Goal: Navigation & Orientation: Find specific page/section

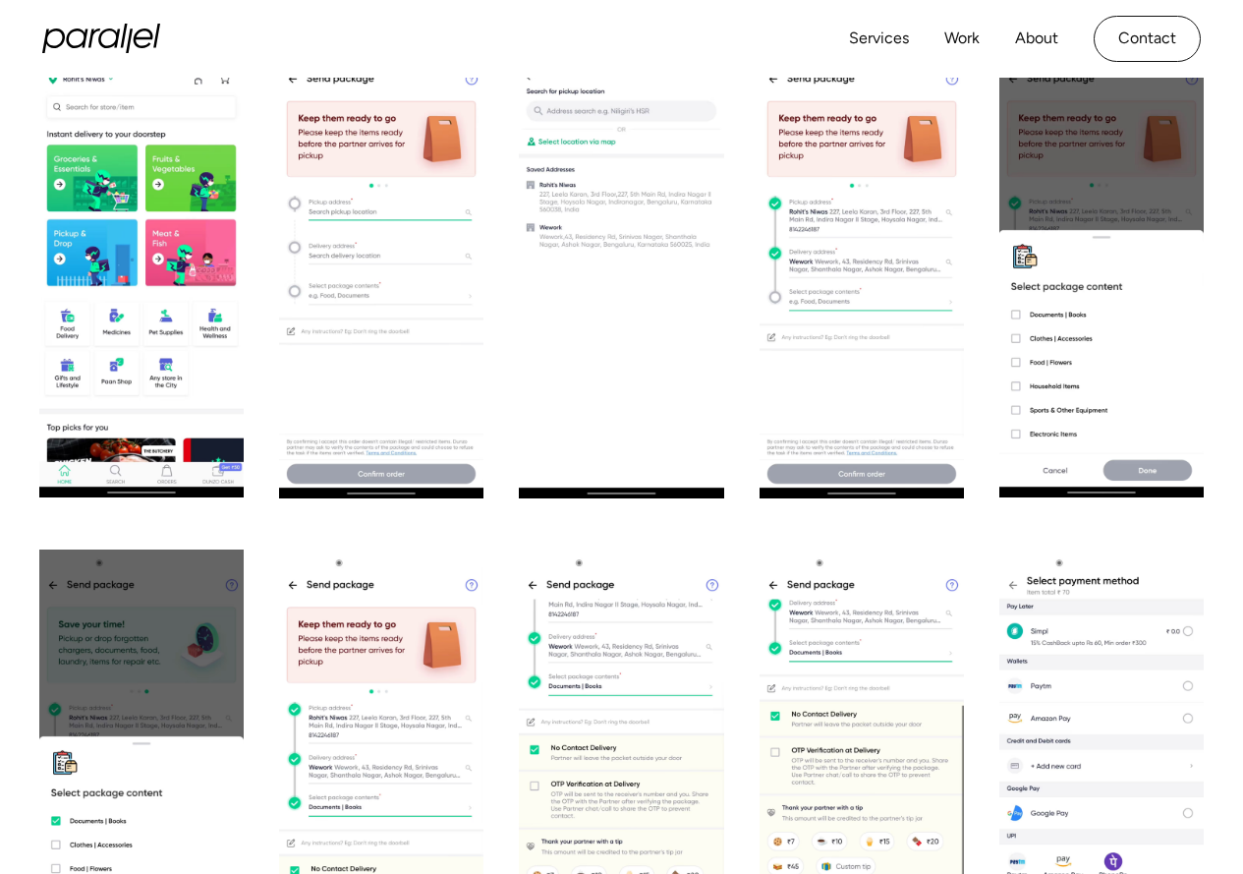
scroll to position [1081, 0]
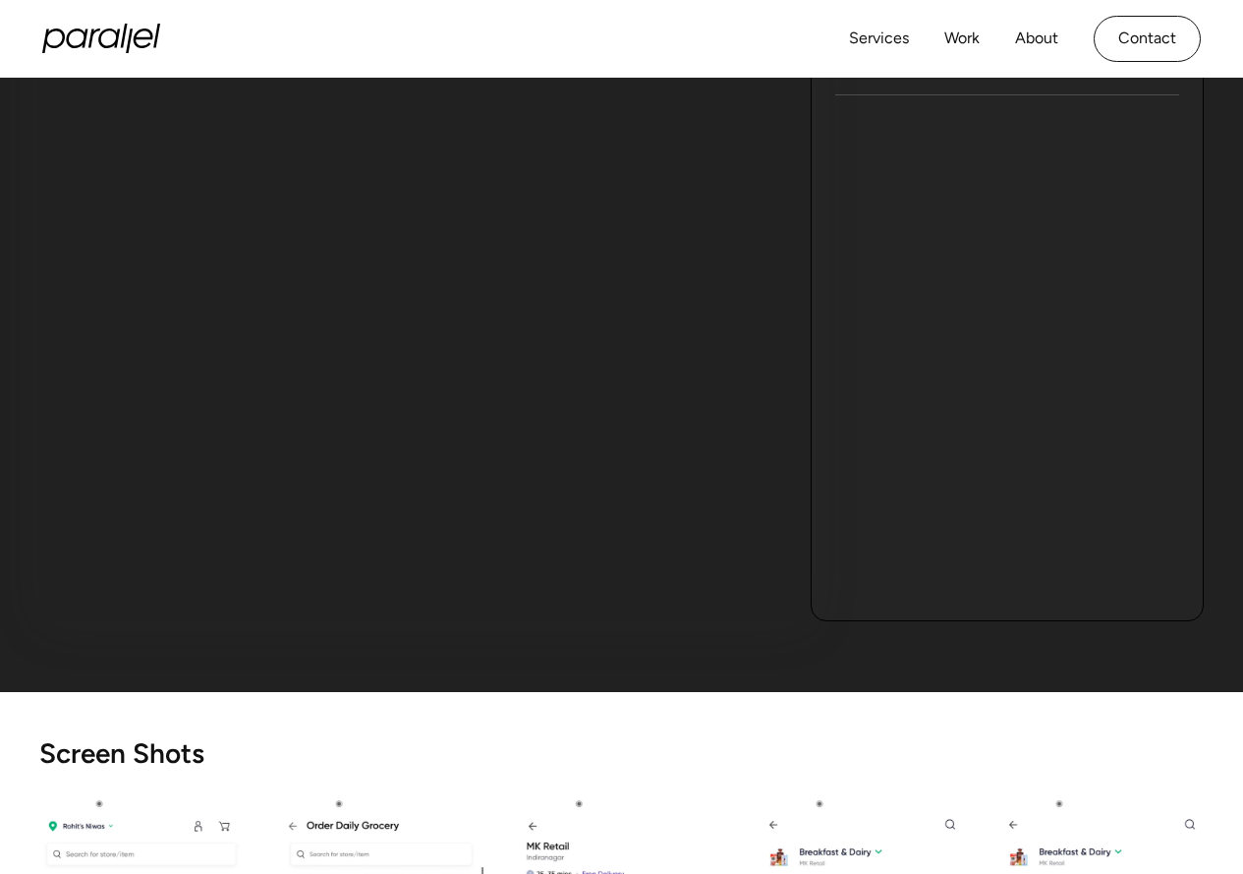
scroll to position [295, 0]
